Goal: Book appointment/travel/reservation

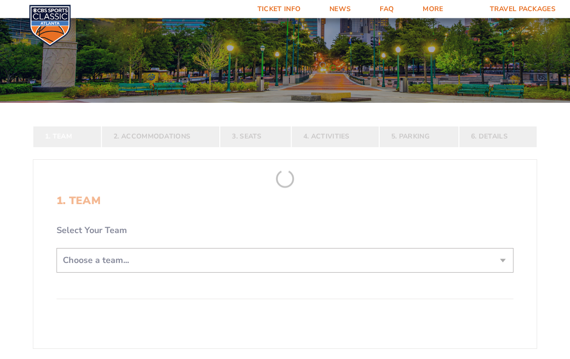
scroll to position [97, 0]
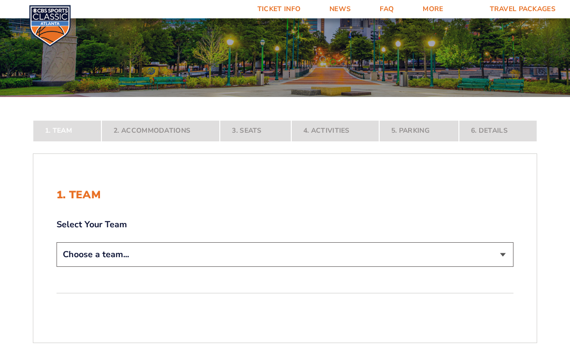
click at [503, 254] on select "Choose a team... [US_STATE] Wildcats [US_STATE] State Buckeyes [US_STATE] Tar H…" at bounding box center [284, 254] width 457 height 25
select select "12956"
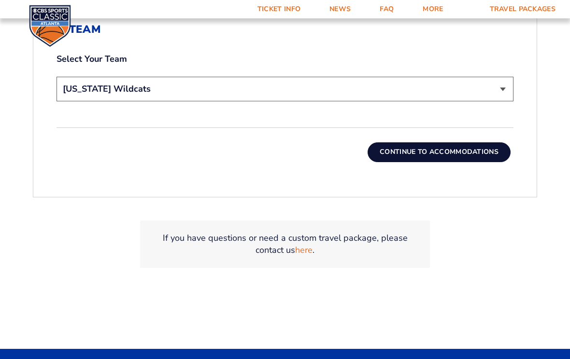
scroll to position [333, 0]
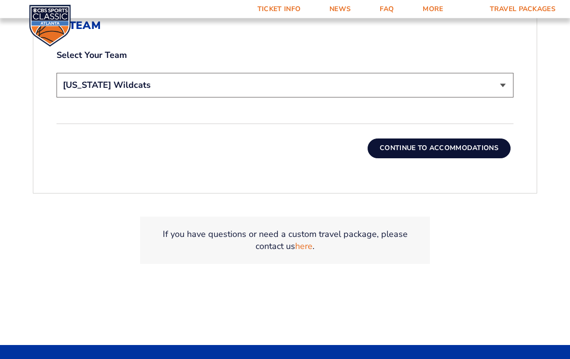
click at [483, 149] on button "Continue To Accommodations" at bounding box center [438, 148] width 143 height 19
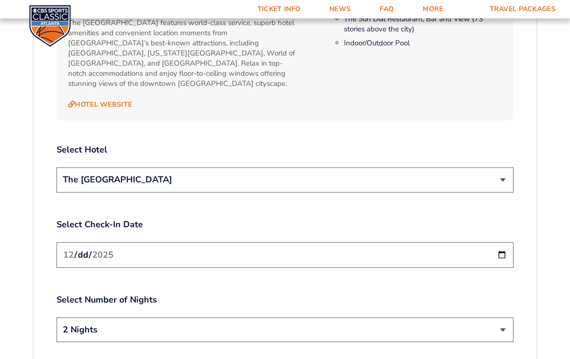
scroll to position [1069, 0]
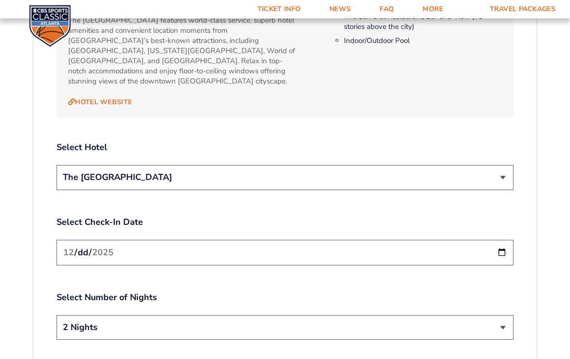
click at [474, 241] on input "[DATE]" at bounding box center [284, 253] width 457 height 26
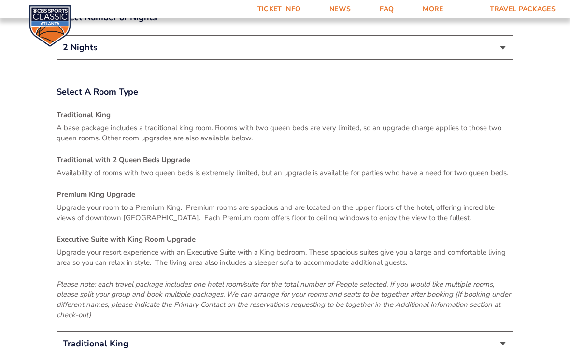
scroll to position [1350, 0]
click at [384, 123] on p "A base package includes a traditional king room. Rooms with two queen beds are …" at bounding box center [284, 133] width 457 height 20
click at [208, 124] on p "A base package includes a traditional king room. Rooms with two queen beds are …" at bounding box center [284, 133] width 457 height 20
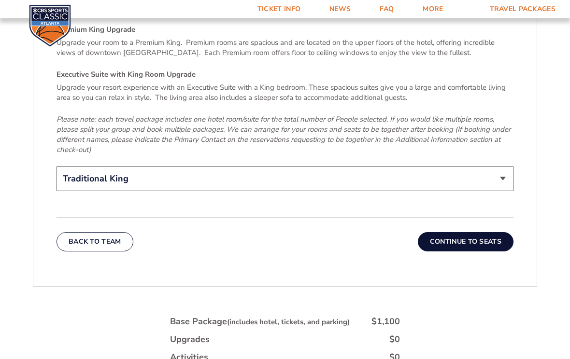
click at [473, 233] on button "Continue To Seats" at bounding box center [466, 242] width 96 height 19
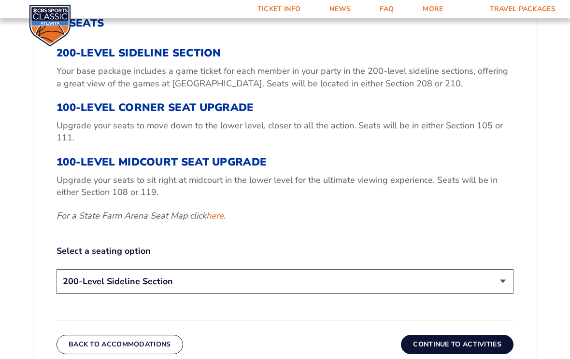
scroll to position [336, 0]
click at [220, 215] on link "here" at bounding box center [214, 216] width 17 height 12
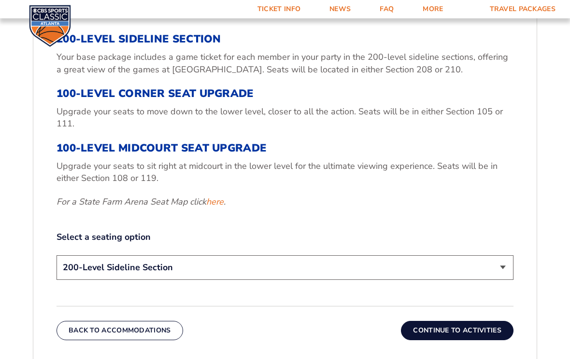
click at [310, 108] on p "Upgrade your seats to move down to the lower level, closer to all the action. S…" at bounding box center [284, 118] width 457 height 24
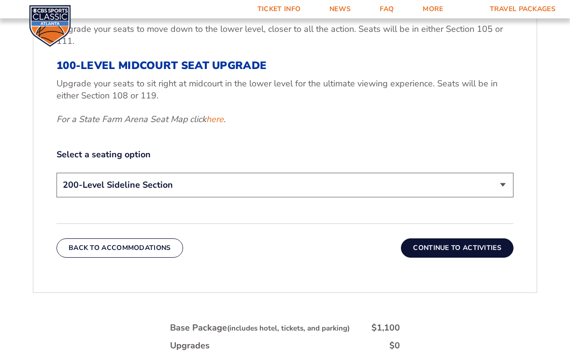
scroll to position [434, 0]
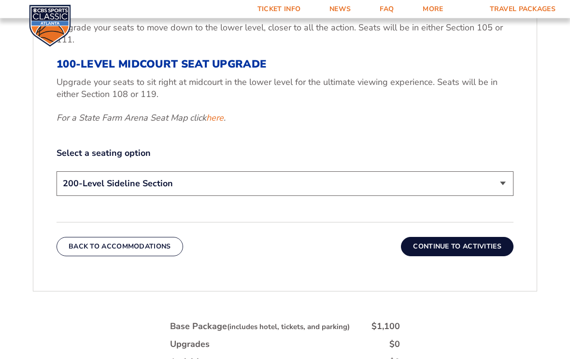
click at [503, 187] on select "200-Level Sideline Section 100-Level Corner Seat Upgrade (+$120 per person) 100…" at bounding box center [284, 184] width 457 height 25
select select "100-Level Corner Seat Upgrade"
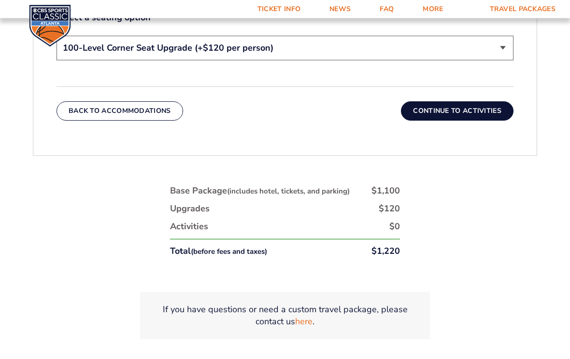
scroll to position [573, 0]
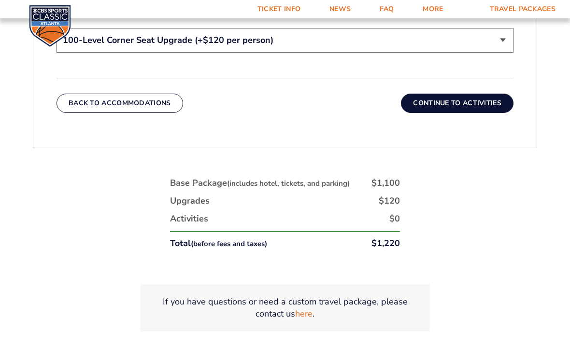
click at [472, 101] on button "Continue To Activities" at bounding box center [457, 103] width 113 height 19
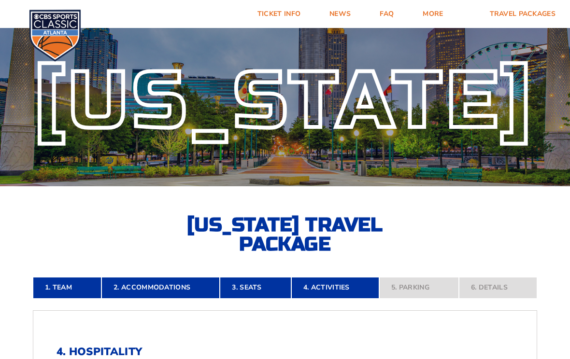
scroll to position [0, 0]
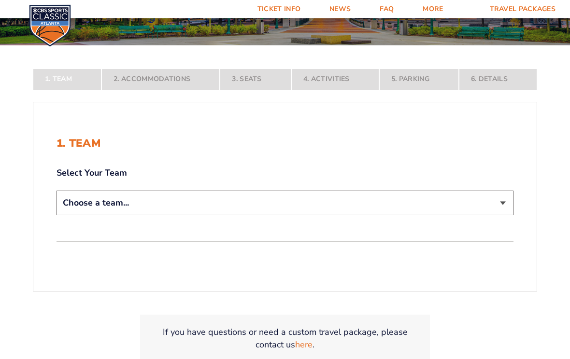
click at [503, 205] on select "Choose a team... [US_STATE] Wildcats [US_STATE] State Buckeyes [US_STATE] Tar H…" at bounding box center [284, 203] width 457 height 25
select select "12956"
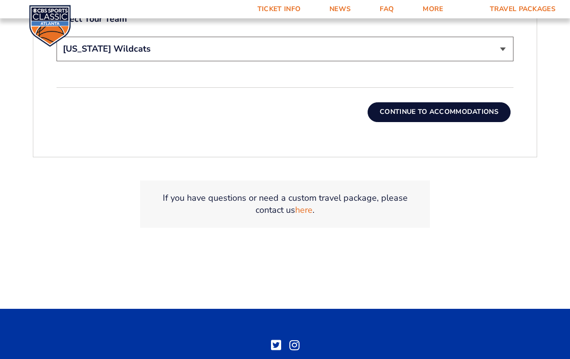
click at [472, 112] on button "Continue To Accommodations" at bounding box center [438, 111] width 143 height 19
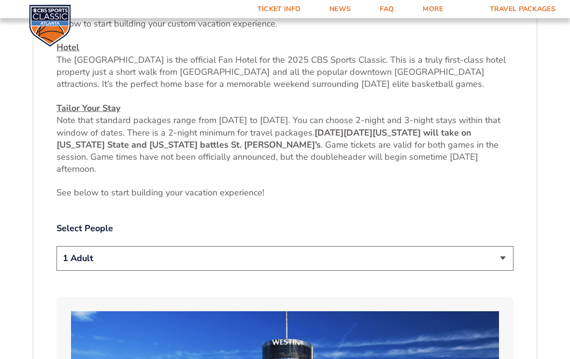
scroll to position [379, 0]
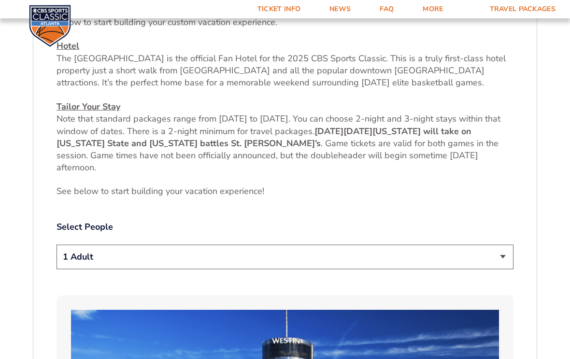
click at [500, 256] on select "1 Adult 2 Adults 3 Adults 4 Adults 2 Adults + 1 Child 2 Adults + 2 Children 2 A…" at bounding box center [284, 257] width 457 height 25
select select "2 Adults"
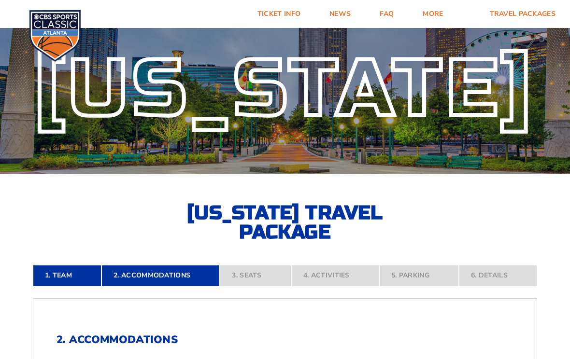
scroll to position [0, 0]
